Goal: Check status: Check status

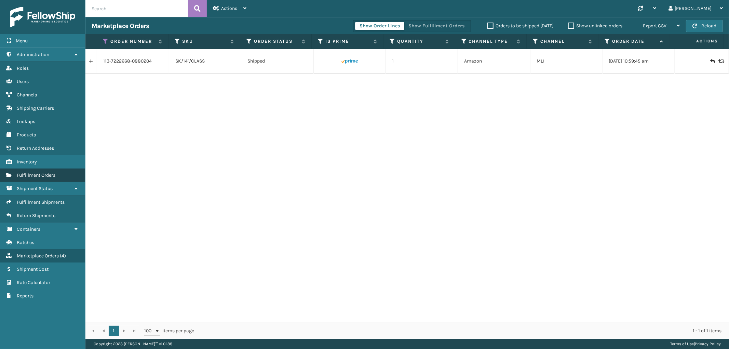
click at [38, 172] on span "Fulfillment Orders" at bounding box center [36, 175] width 39 height 6
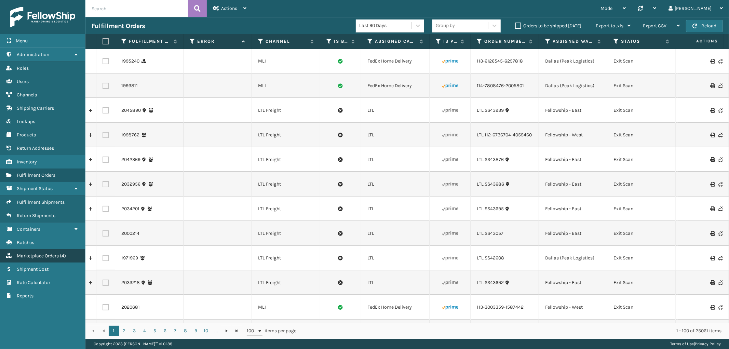
click at [43, 253] on span "Marketplace Orders" at bounding box center [38, 256] width 42 height 6
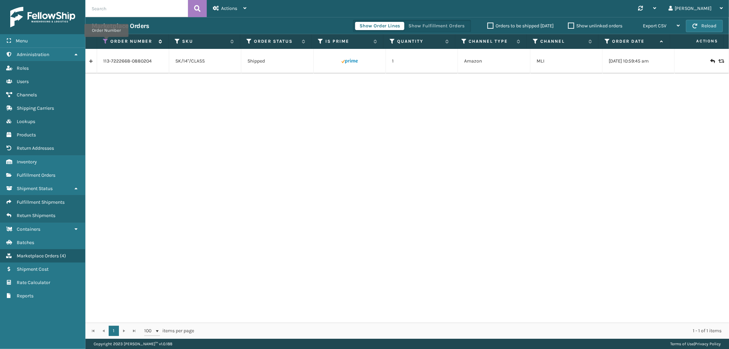
click at [106, 42] on icon at bounding box center [105, 41] width 5 height 6
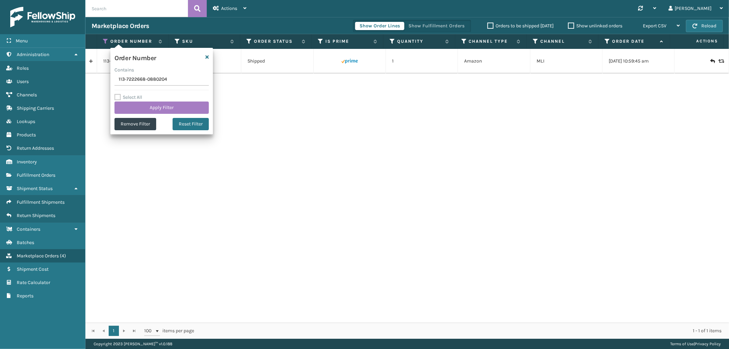
click at [133, 82] on input "113-7222668-0880204" at bounding box center [161, 79] width 94 height 12
type input "112-9146039-5065036"
click at [134, 104] on button "Apply Filter" at bounding box center [161, 107] width 94 height 12
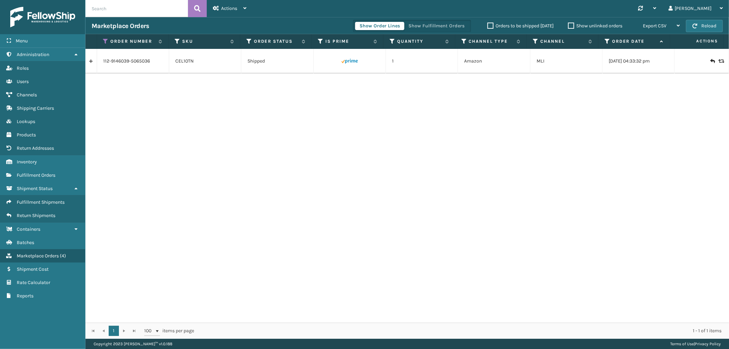
click at [91, 63] on link at bounding box center [90, 61] width 11 height 11
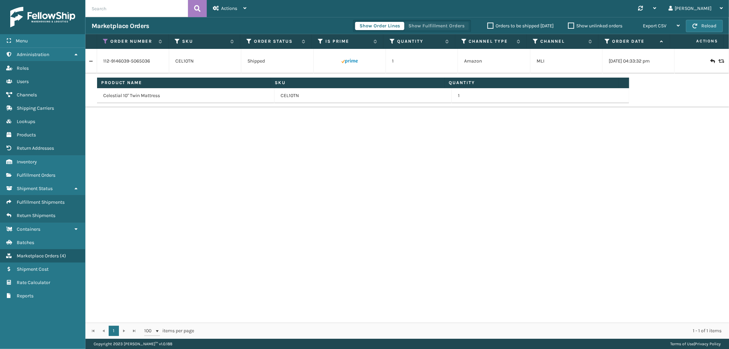
click at [439, 22] on button "Show Fulfillment Orders" at bounding box center [436, 26] width 65 height 8
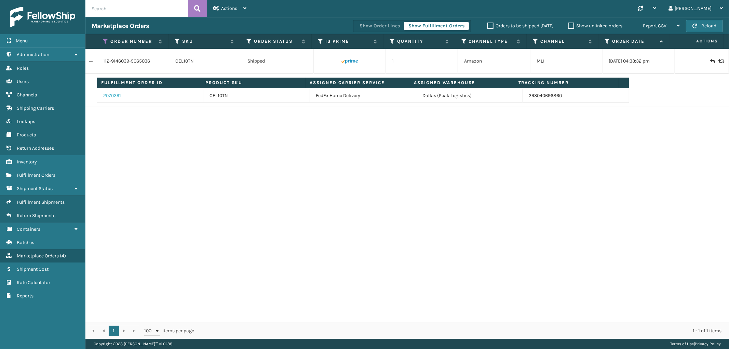
click at [113, 93] on link "2070391" at bounding box center [112, 95] width 18 height 7
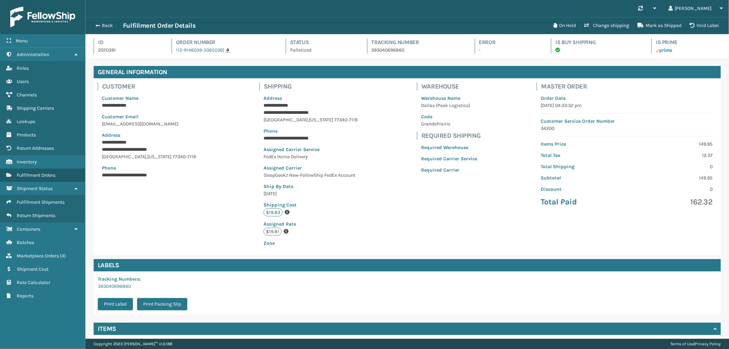
scroll to position [16, 643]
click at [95, 26] on span "button" at bounding box center [97, 25] width 4 height 5
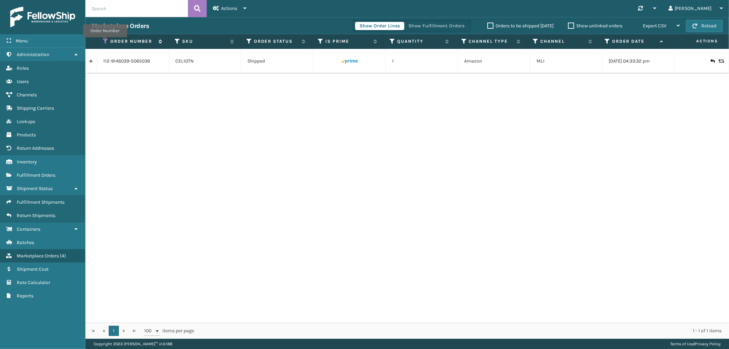
click at [105, 42] on icon at bounding box center [105, 41] width 5 height 6
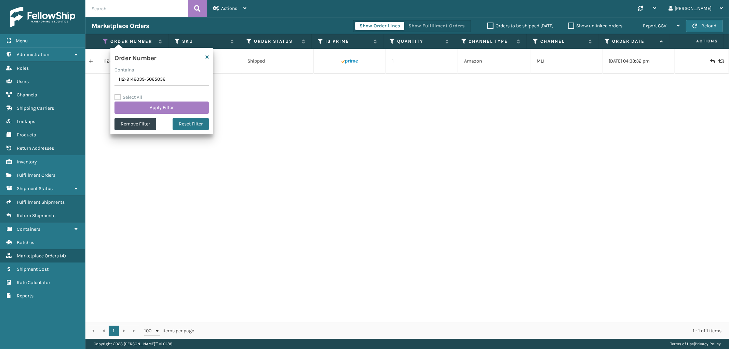
click at [129, 78] on input "112-9146039-5065036" at bounding box center [161, 79] width 94 height 12
type input "114-5343489-9477862"
click at [137, 108] on button "Apply Filter" at bounding box center [161, 107] width 94 height 12
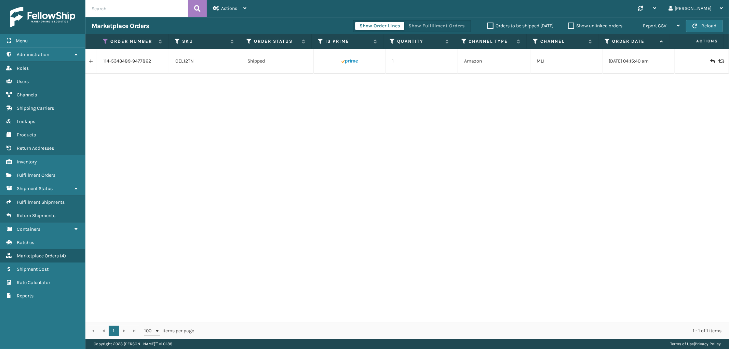
click at [92, 61] on link at bounding box center [90, 61] width 11 height 11
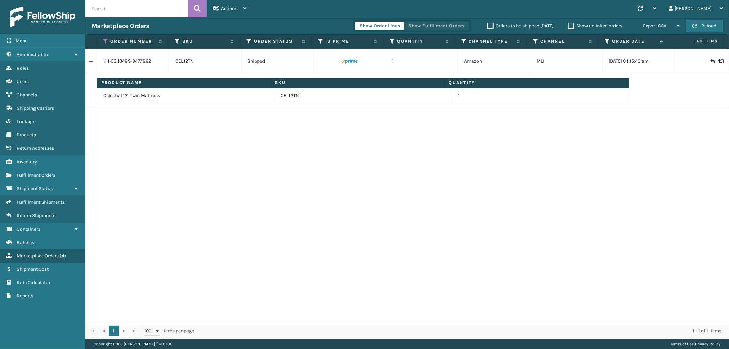
click at [439, 24] on button "Show Fulfillment Orders" at bounding box center [436, 26] width 65 height 8
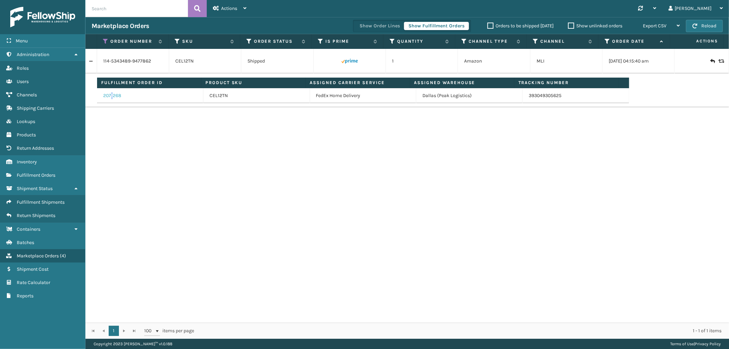
click at [112, 97] on link "2071268" at bounding box center [112, 95] width 18 height 7
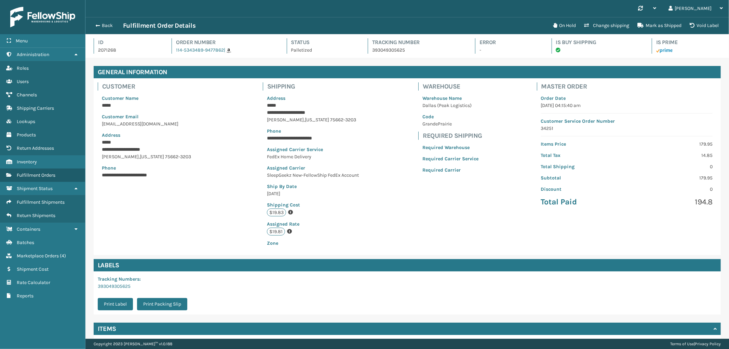
scroll to position [16, 643]
click at [97, 23] on span "button" at bounding box center [97, 25] width 4 height 5
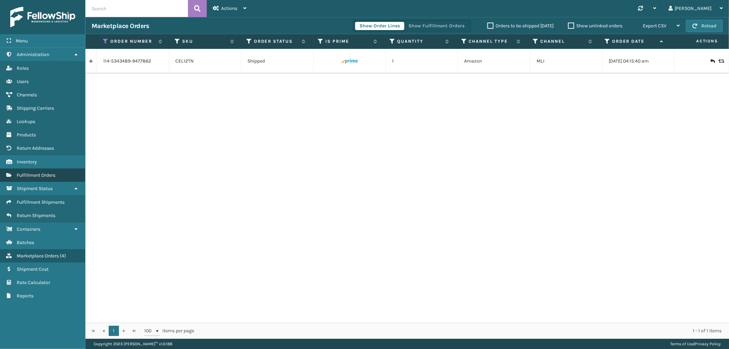
click at [54, 172] on span "Fulfillment Orders" at bounding box center [36, 175] width 39 height 6
